Goal: Task Accomplishment & Management: Use online tool/utility

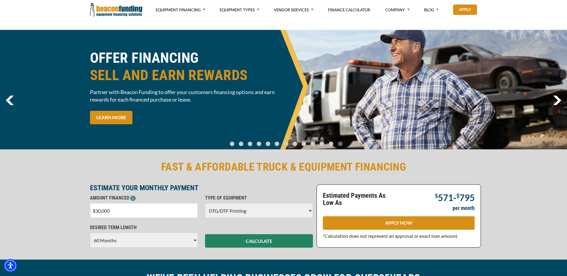
select select "10"
select select "60"
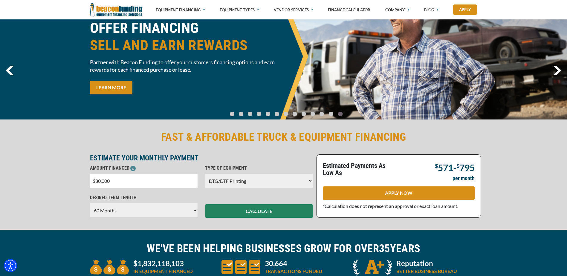
click at [157, 179] on input "$30,000" at bounding box center [144, 180] width 108 height 15
type input "$3"
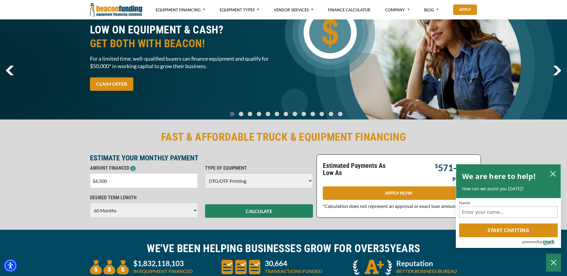
type input "$65,000"
click at [259, 176] on select "Choose Backhoe Boom/Bucket Truck Chipper Commercial Mower Crane DTG/DTF Printin…" at bounding box center [259, 180] width 108 height 15
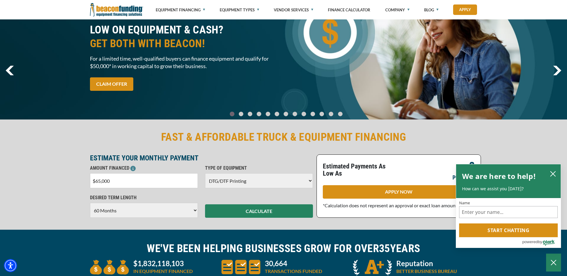
select select "5"
click at [205, 173] on select "Choose Backhoe Boom/Bucket Truck Chipper Commercial Mower Crane DTG/DTF Printin…" at bounding box center [259, 180] width 108 height 15
click at [553, 172] on icon "close chatbox" at bounding box center [553, 174] width 6 height 6
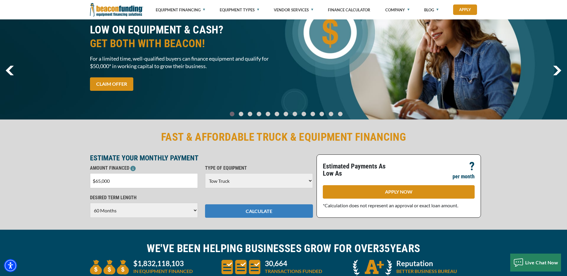
click at [257, 208] on button "CALCULATE" at bounding box center [259, 210] width 108 height 13
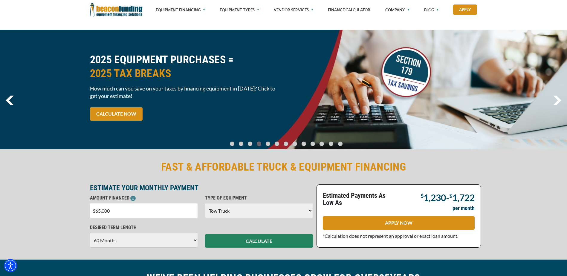
select select "5"
select select "60"
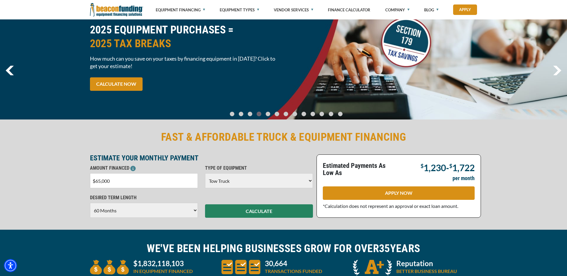
drag, startPoint x: 141, startPoint y: 182, endPoint x: 73, endPoint y: 182, distance: 67.6
click at [73, 182] on div "FAST & AFFORDABLE TRUCK & EQUIPMENT FINANCING ESTIMATE YOUR MONTHLY PAYMENT AMO…" at bounding box center [283, 174] width 567 height 112
